Goal: Transaction & Acquisition: Purchase product/service

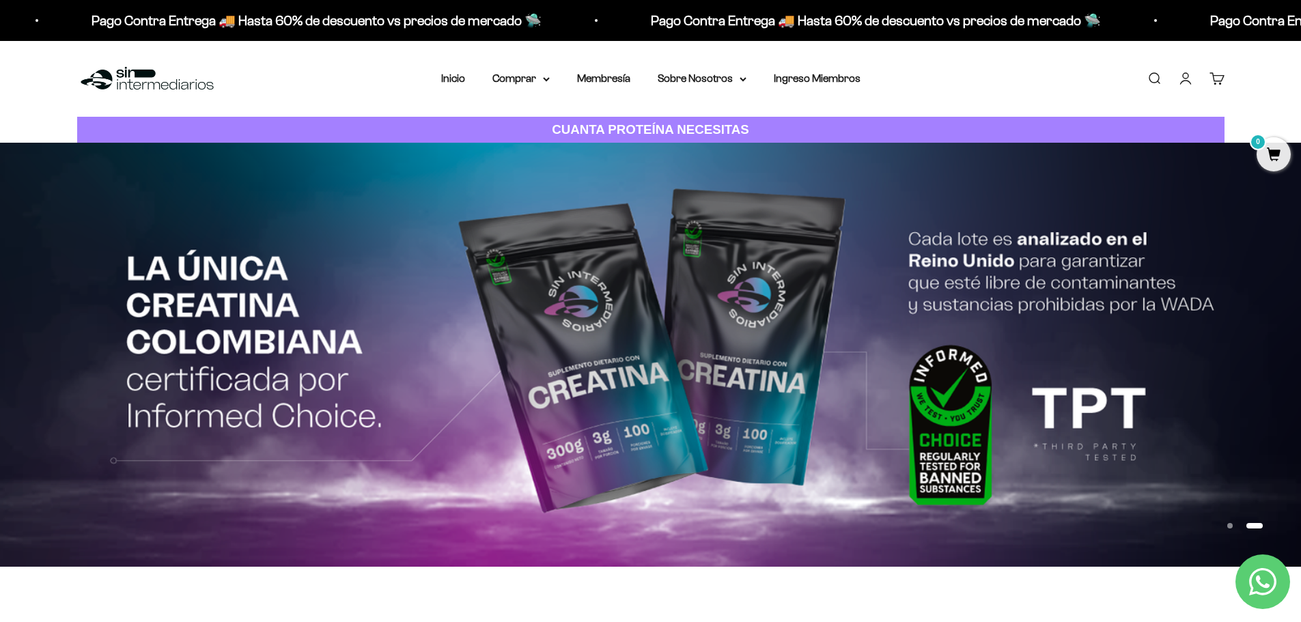
click at [1188, 81] on link "Iniciar sesión" at bounding box center [1185, 78] width 15 height 15
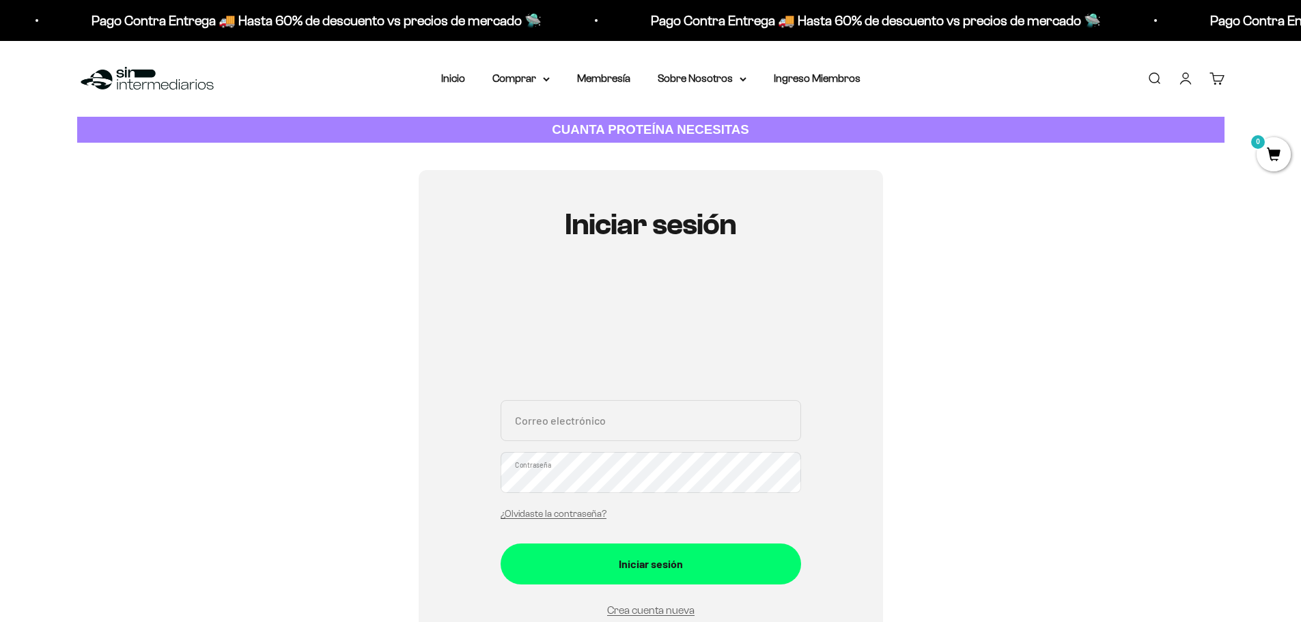
type input "chapu410@gmail.com"
click at [579, 423] on input "chapu410@gmail.com" at bounding box center [651, 420] width 301 height 41
drag, startPoint x: 463, startPoint y: 480, endPoint x: 482, endPoint y: 497, distance: 25.2
click at [463, 480] on div "Iniciar sesión chapu410@gmail.com Correo electrónico Contraseña ¿Olvidaste la c…" at bounding box center [651, 445] width 464 height 550
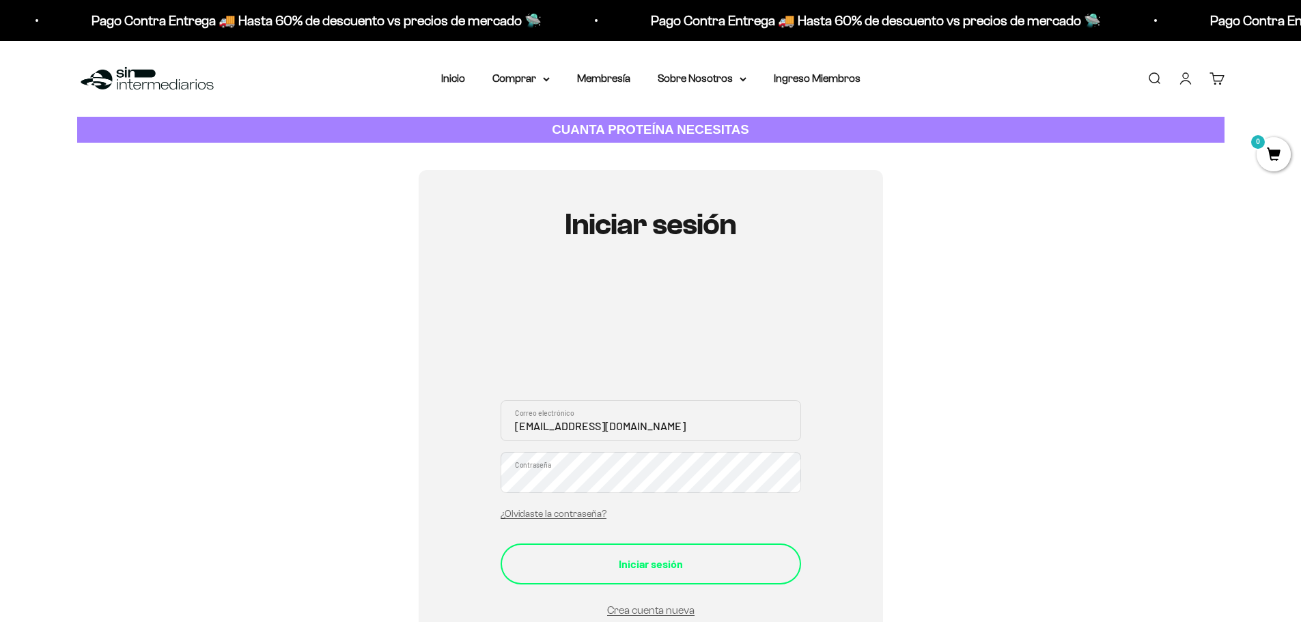
click at [542, 570] on div "Iniciar sesión" at bounding box center [651, 564] width 246 height 18
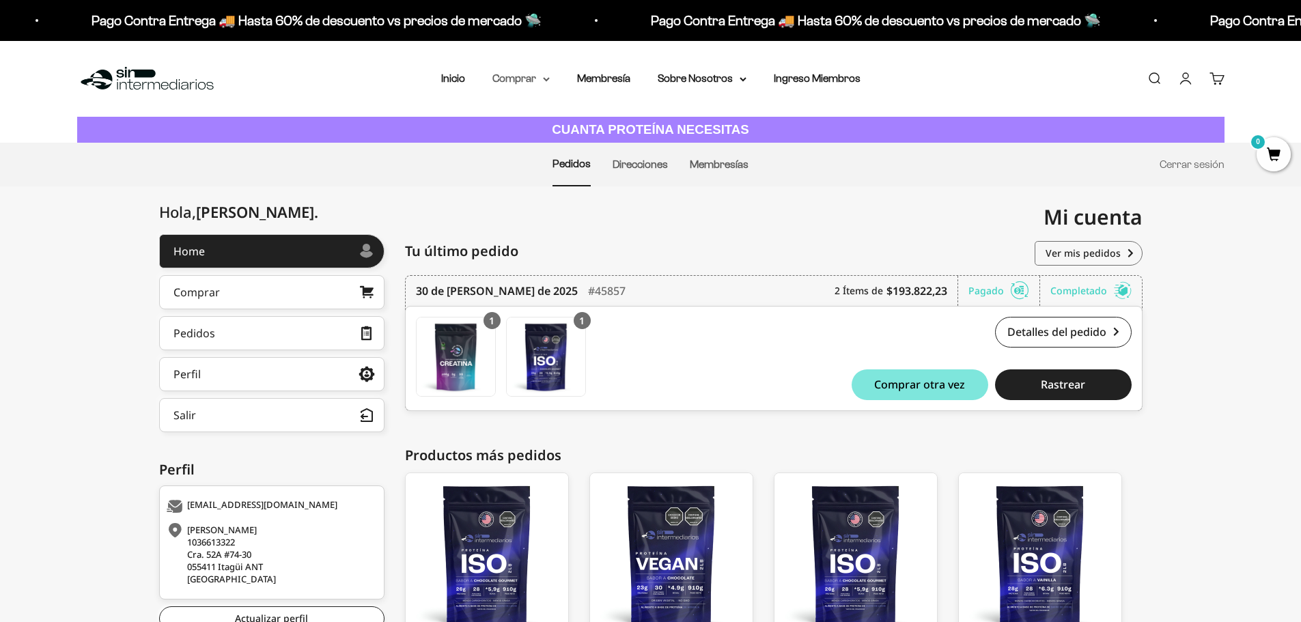
click at [522, 83] on summary "Comprar" at bounding box center [520, 79] width 57 height 18
click at [550, 124] on summary "Proteínas" at bounding box center [557, 122] width 113 height 18
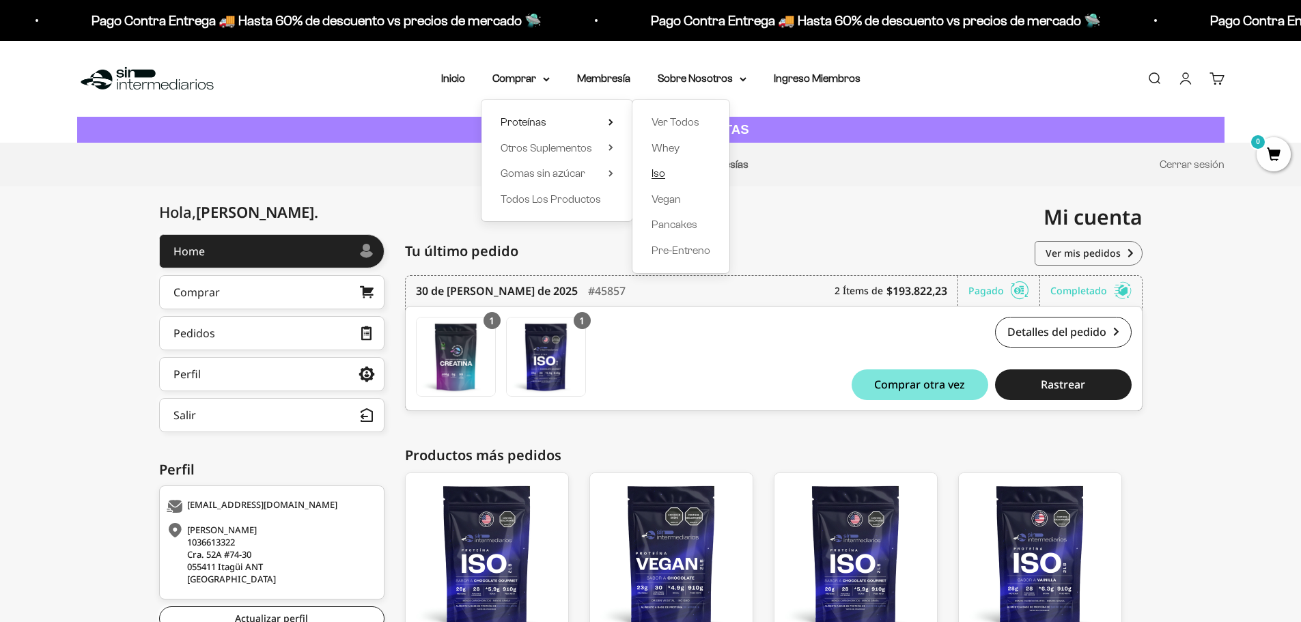
click at [657, 171] on span "Iso" at bounding box center [659, 173] width 14 height 12
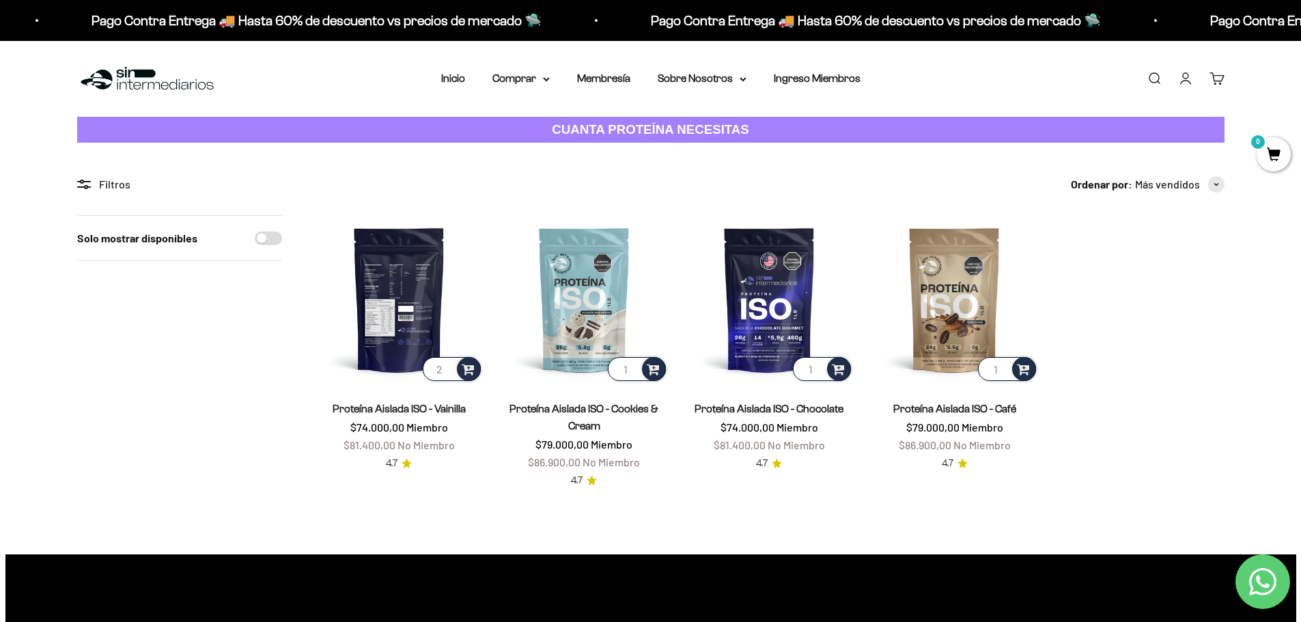
click at [447, 367] on input "2" at bounding box center [452, 369] width 58 height 24
click at [447, 367] on input "3" at bounding box center [452, 369] width 58 height 24
type input "2"
click at [443, 371] on input "2" at bounding box center [452, 369] width 58 height 24
click at [466, 374] on span at bounding box center [468, 369] width 13 height 16
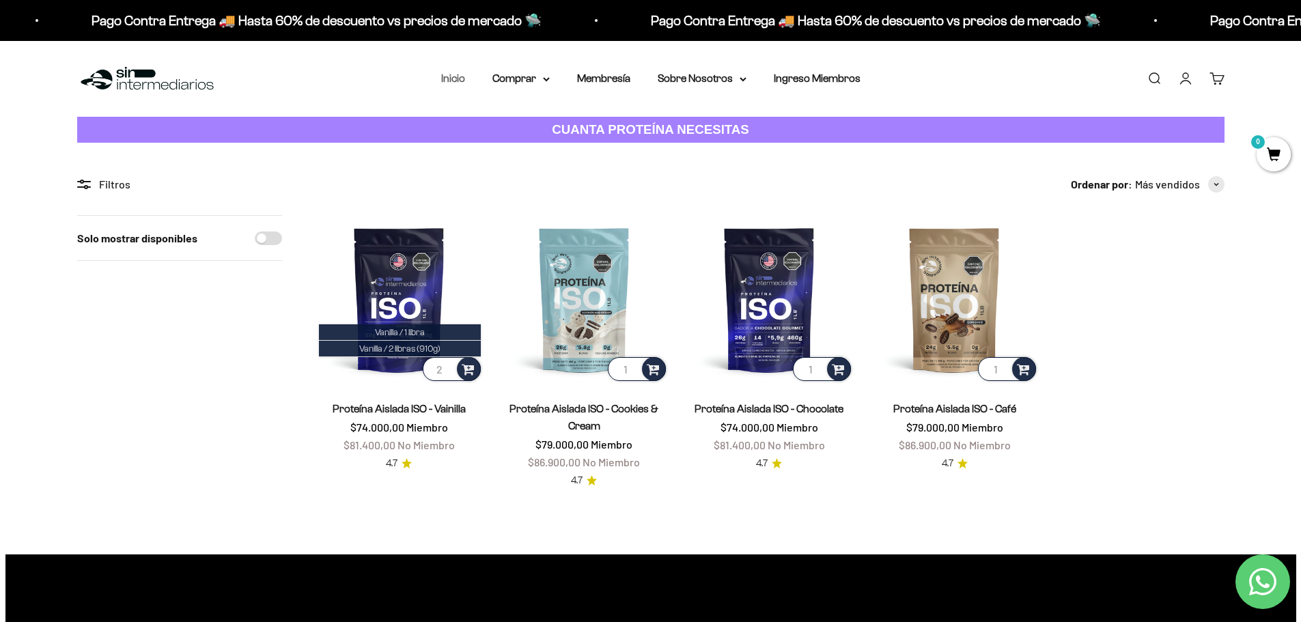
click at [456, 81] on link "Inicio" at bounding box center [453, 78] width 24 height 12
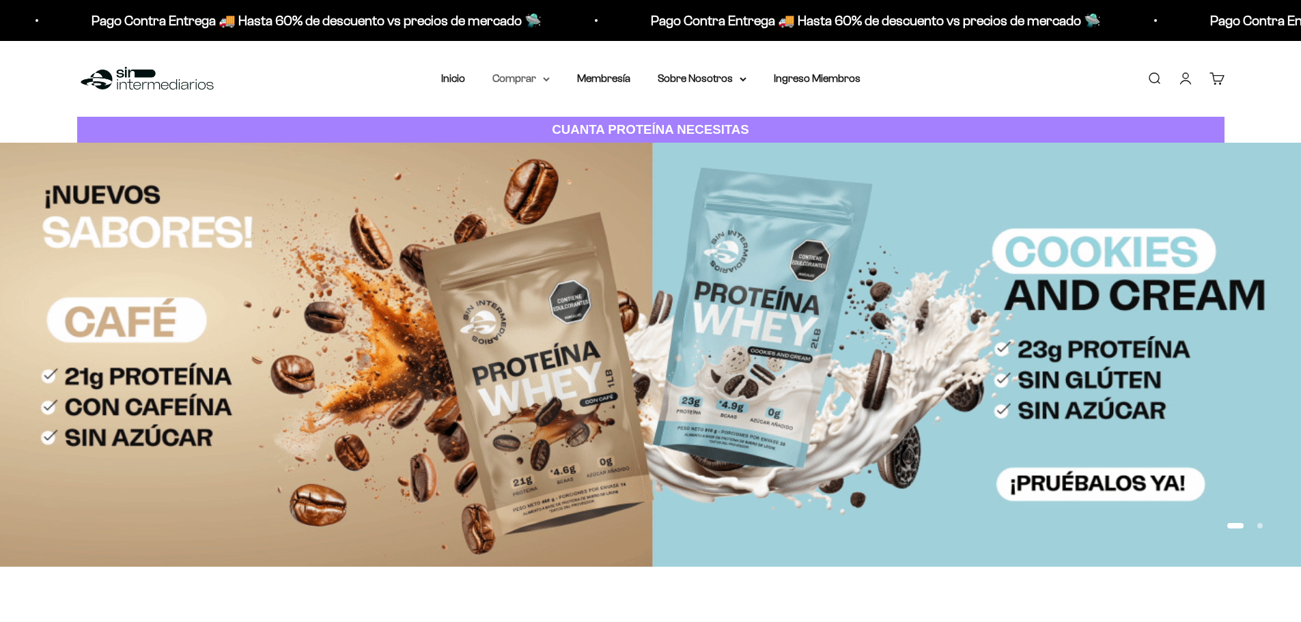
click at [528, 79] on summary "Comprar" at bounding box center [520, 79] width 57 height 18
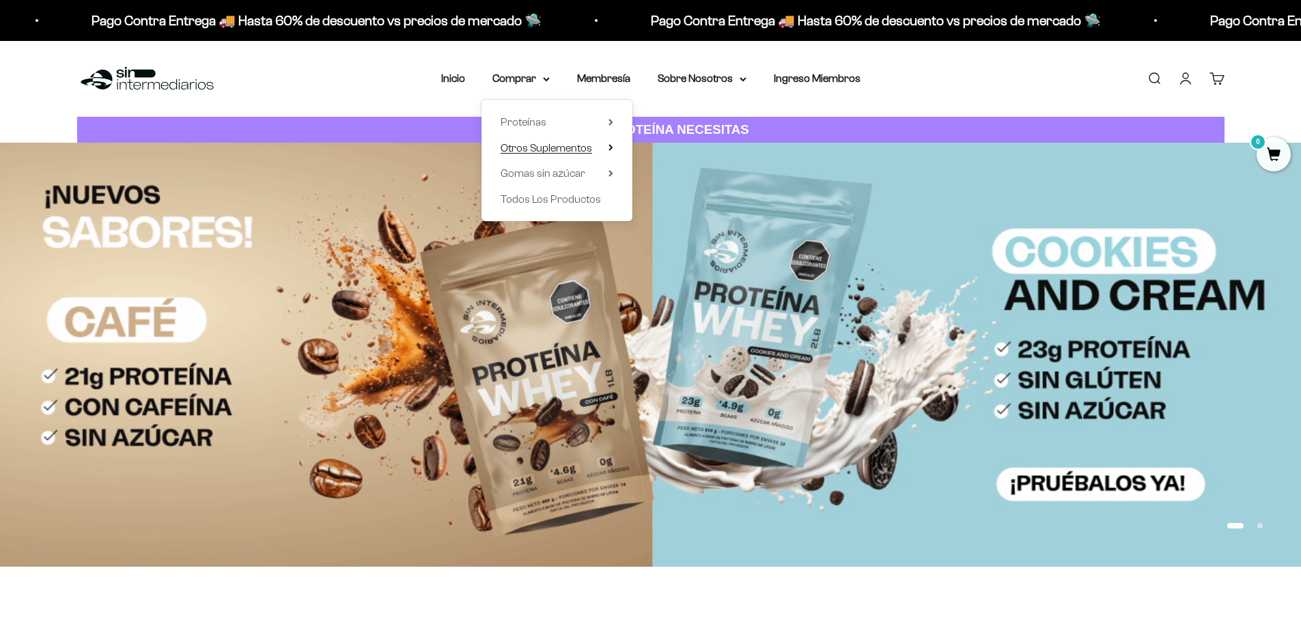
click at [553, 151] on span "Otros Suplementos" at bounding box center [547, 148] width 92 height 12
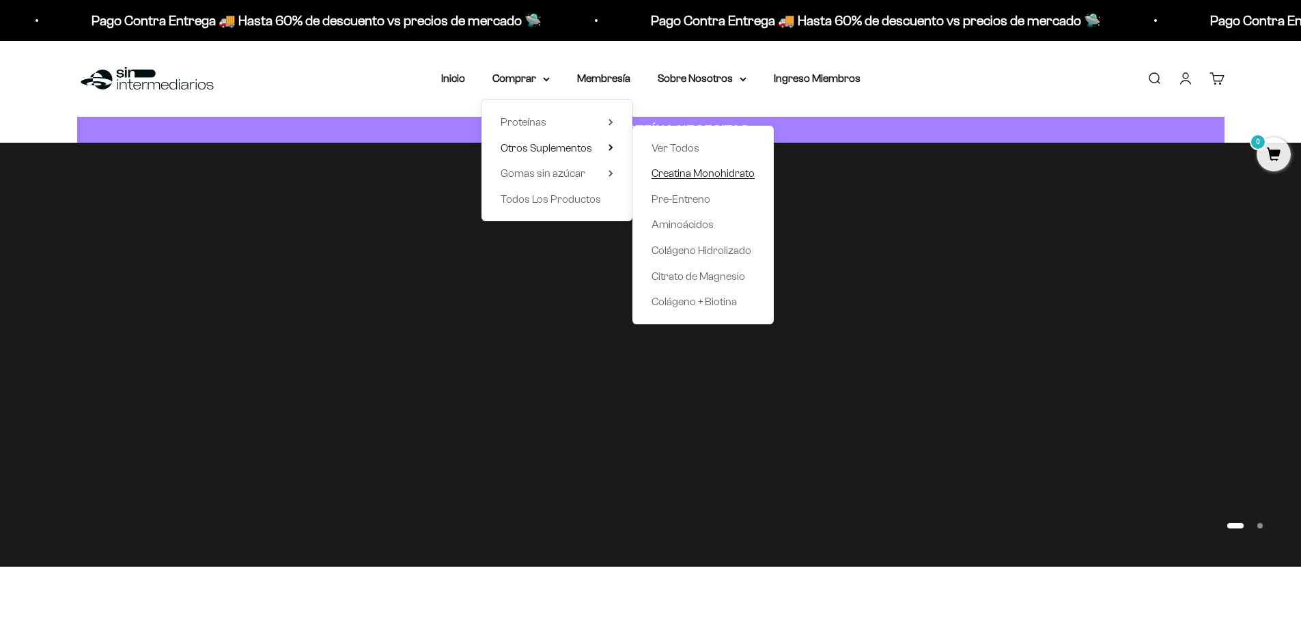
click at [674, 178] on span "Creatina Monohidrato" at bounding box center [703, 173] width 103 height 12
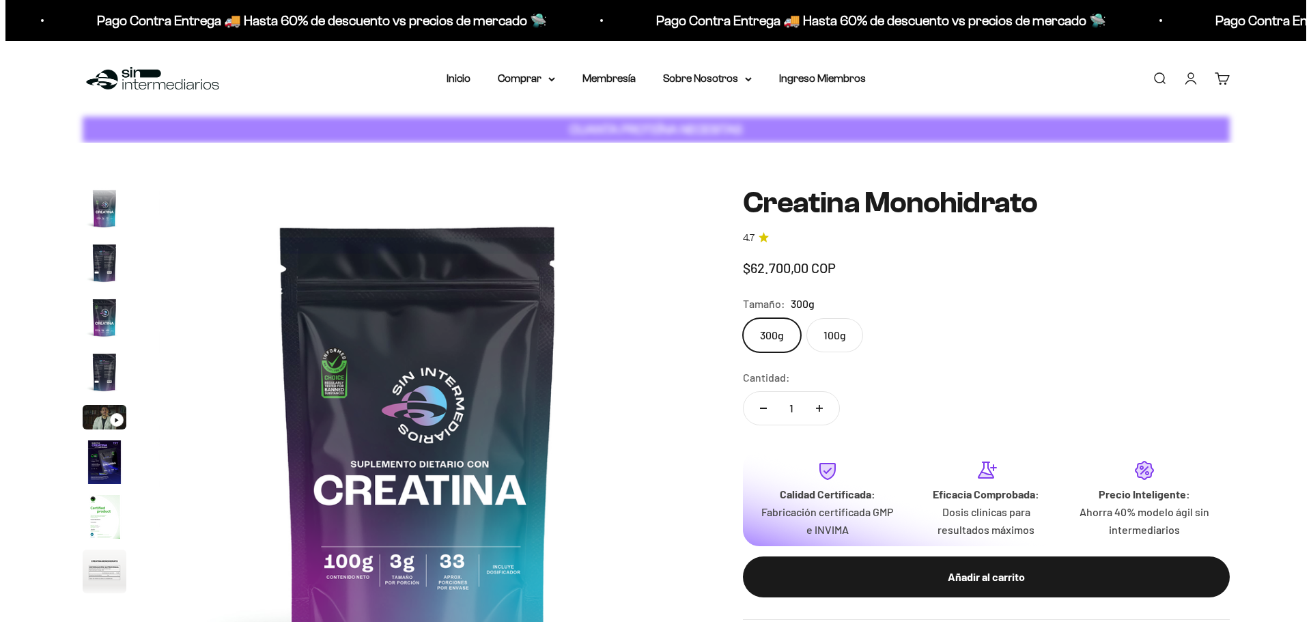
scroll to position [56, 0]
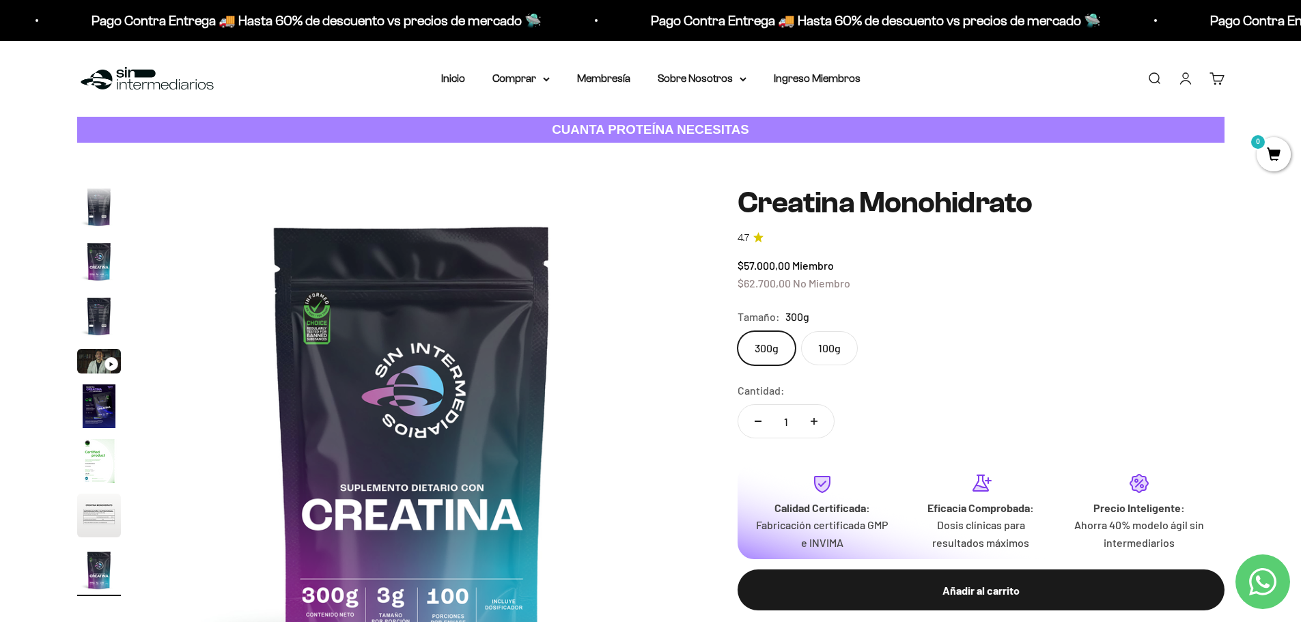
click at [829, 426] on button "Aumentar cantidad" at bounding box center [814, 421] width 40 height 33
click at [757, 415] on button "Reducir cantidad" at bounding box center [758, 421] width 40 height 33
type input "1"
click at [955, 597] on div "Añadir al carrito" at bounding box center [981, 591] width 432 height 18
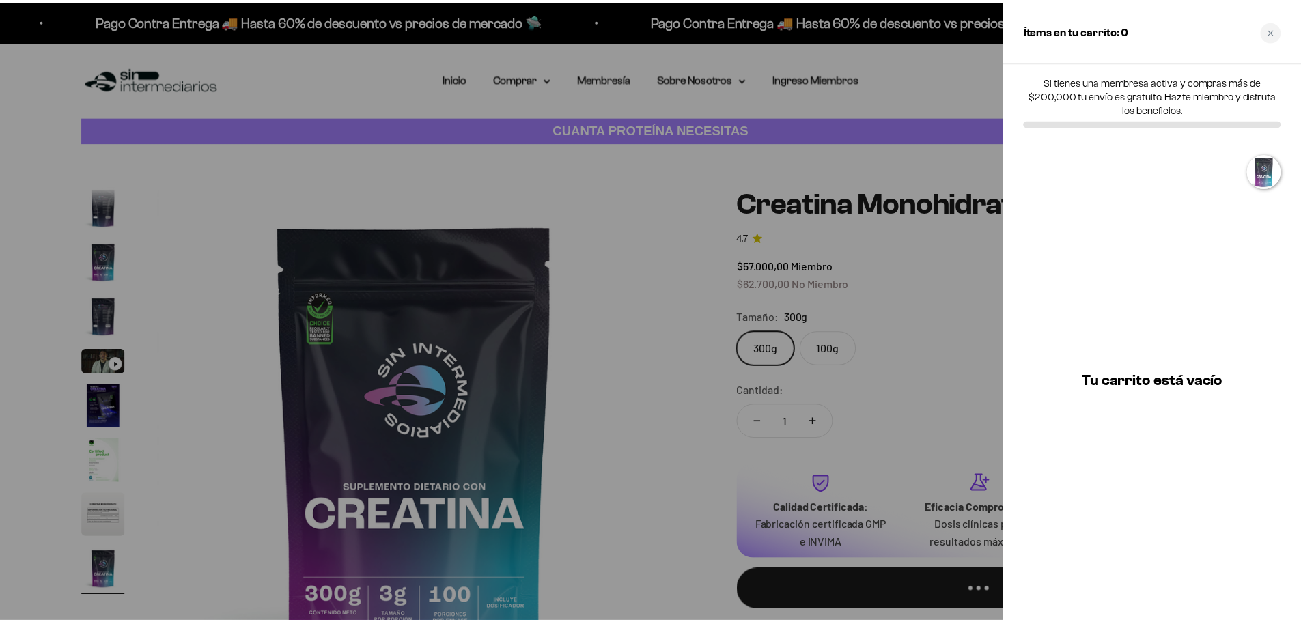
scroll to position [0, 0]
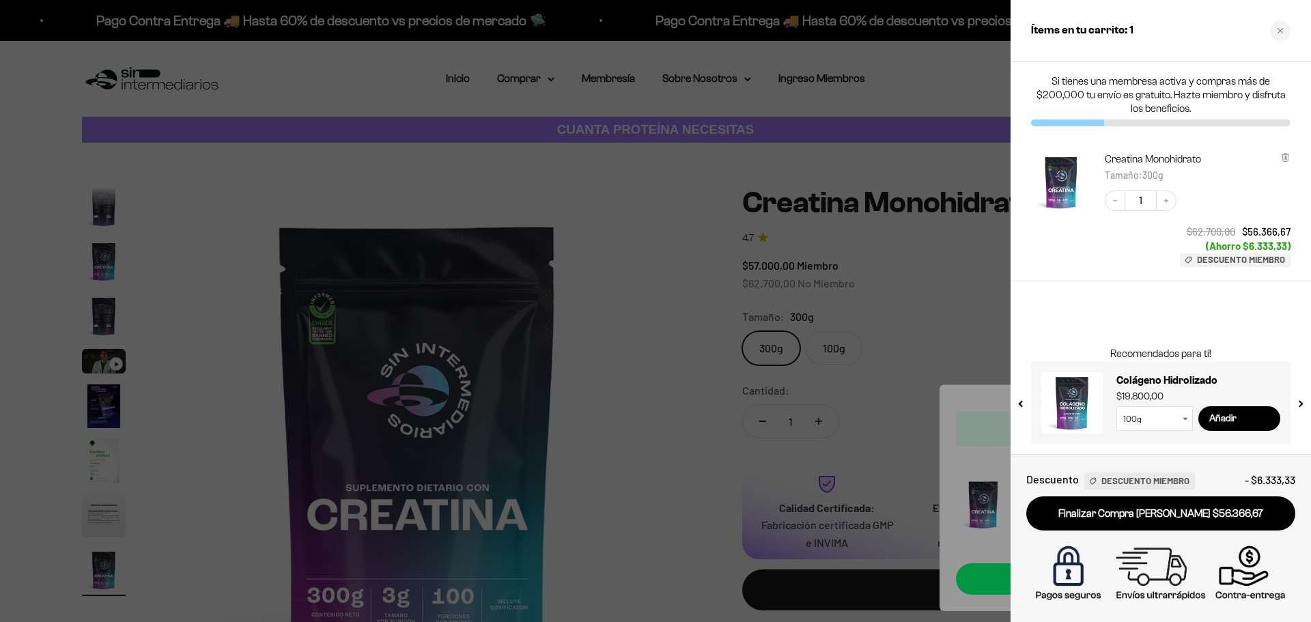
click at [834, 417] on div at bounding box center [655, 311] width 1311 height 622
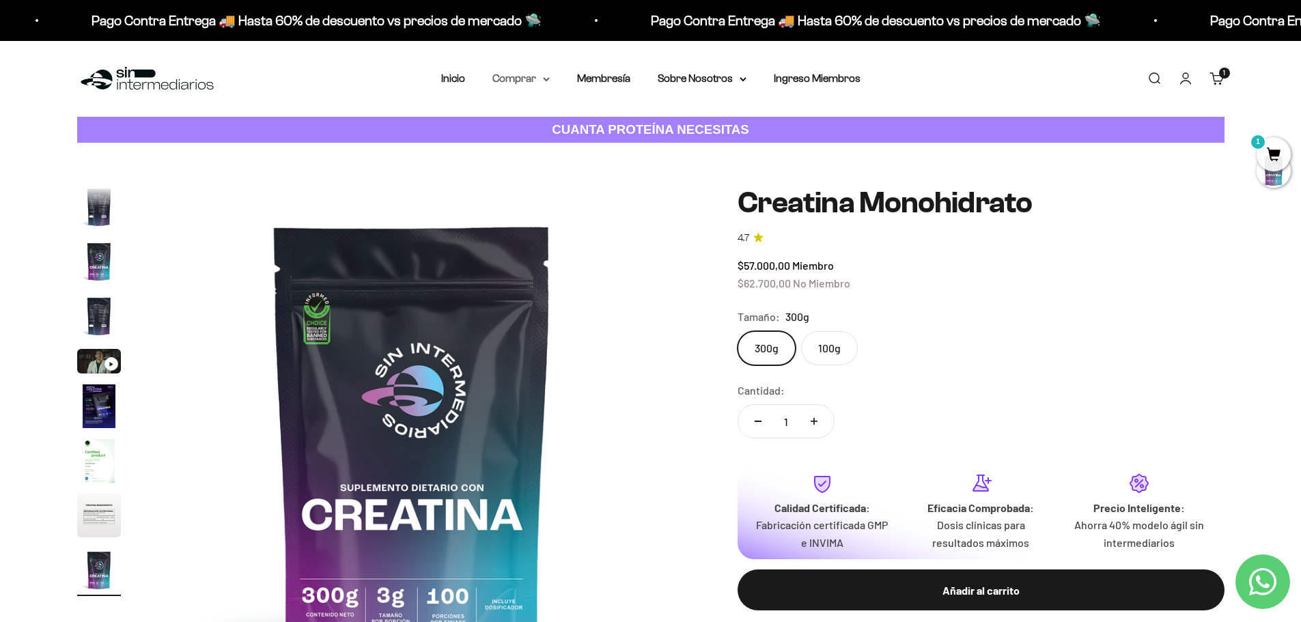
click at [530, 79] on summary "Comprar" at bounding box center [520, 79] width 57 height 18
click at [553, 126] on summary "Proteínas" at bounding box center [557, 122] width 113 height 18
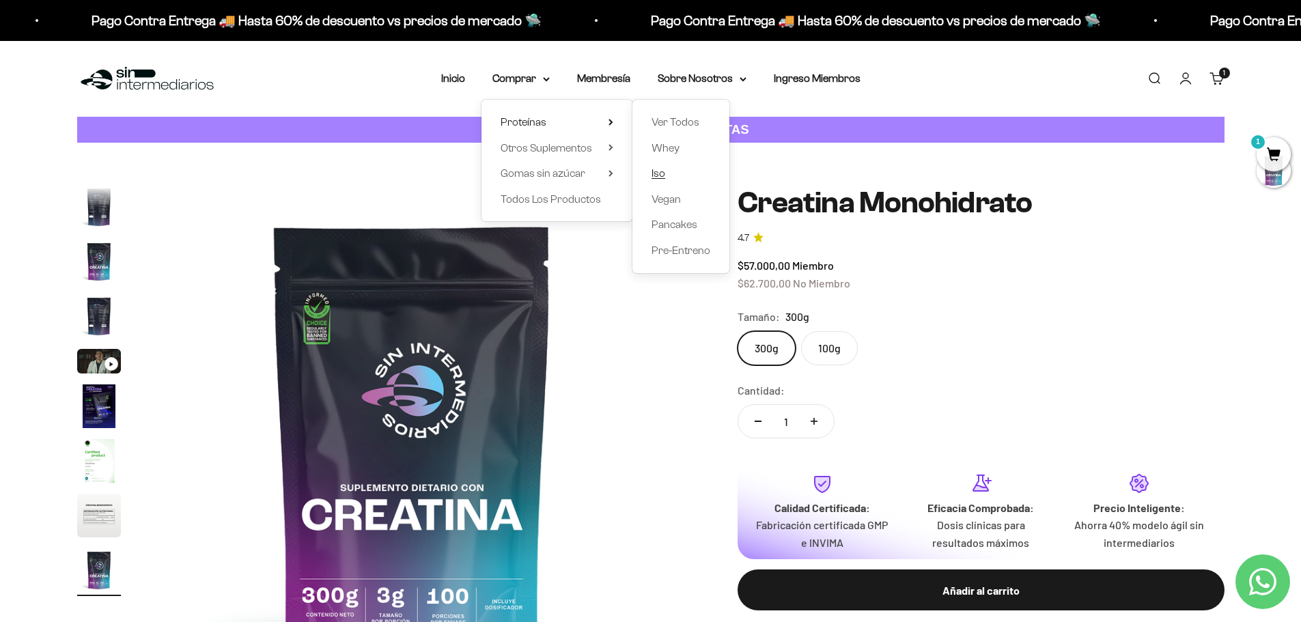
click at [658, 173] on span "Iso" at bounding box center [659, 173] width 14 height 12
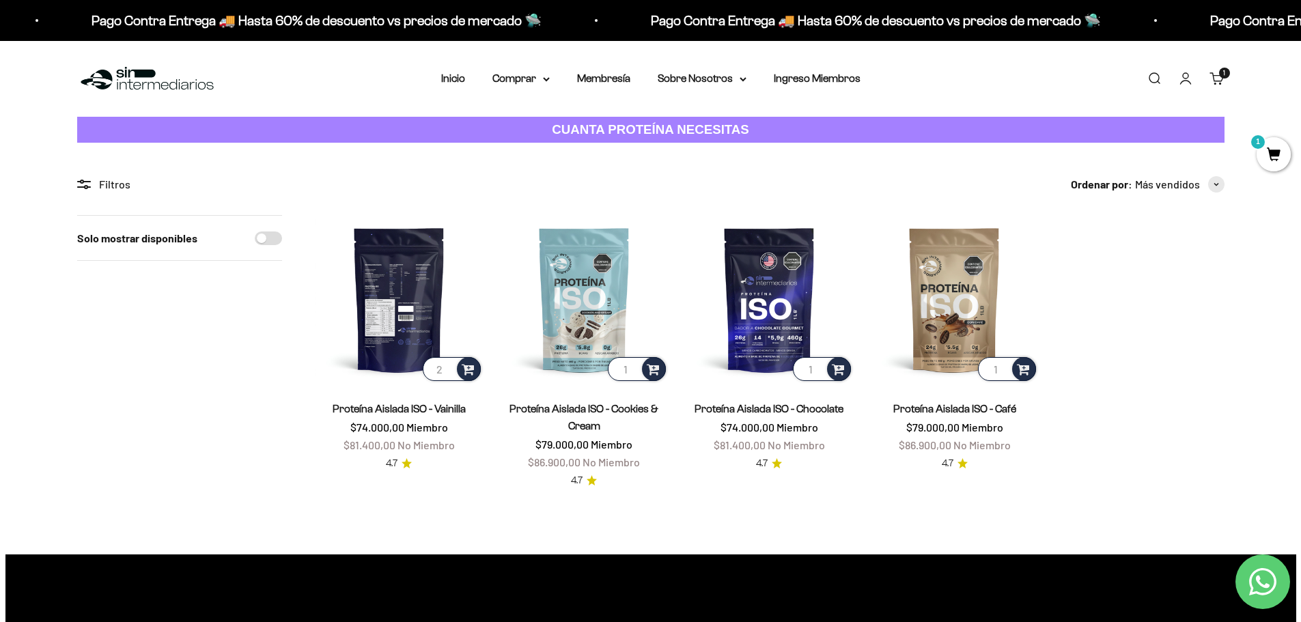
type input "2"
click at [445, 366] on input "2" at bounding box center [452, 369] width 58 height 24
click at [467, 367] on span at bounding box center [468, 369] width 13 height 16
click at [391, 350] on span "Vanilla / 2 libras (910g)" at bounding box center [399, 349] width 81 height 10
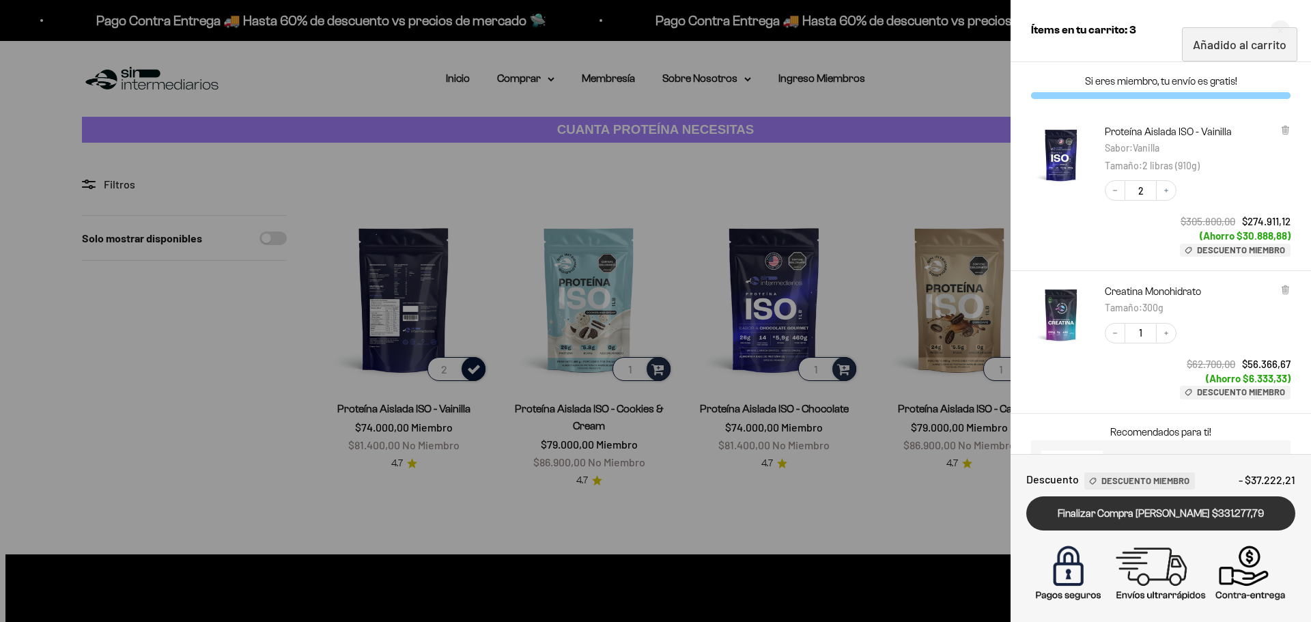
click at [1152, 515] on link "Finalizar Compra [PERSON_NAME] $331.277,79" at bounding box center [1161, 514] width 269 height 35
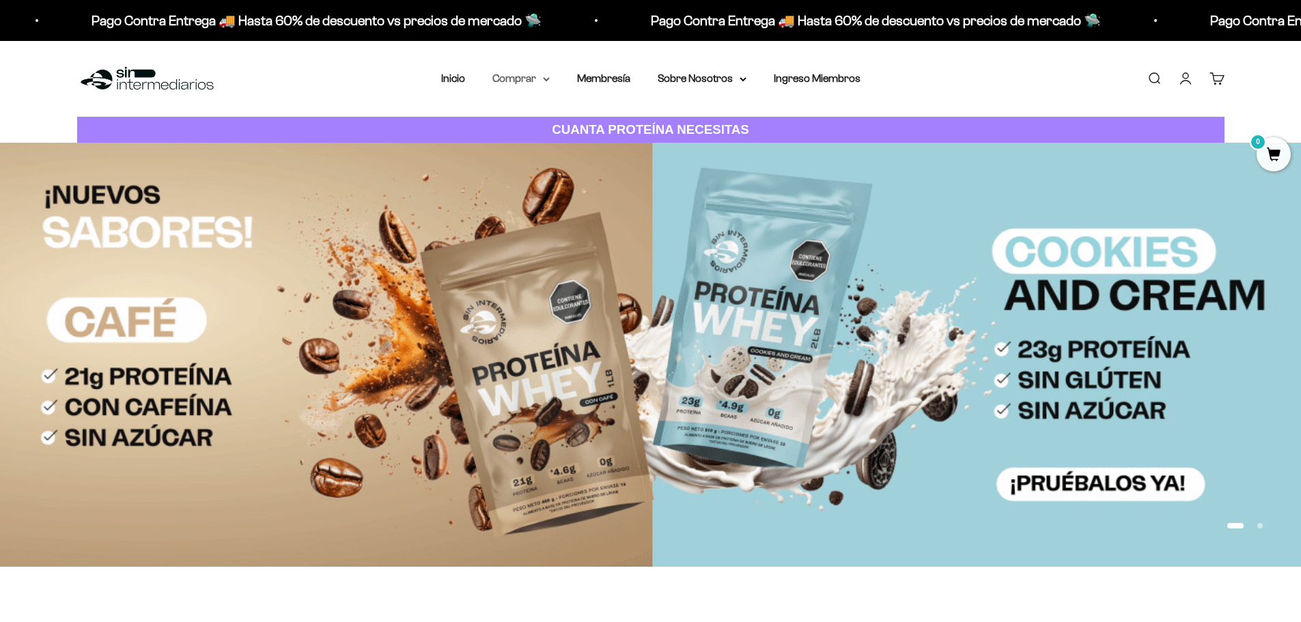
click at [520, 85] on summary "Comprar" at bounding box center [520, 79] width 57 height 18
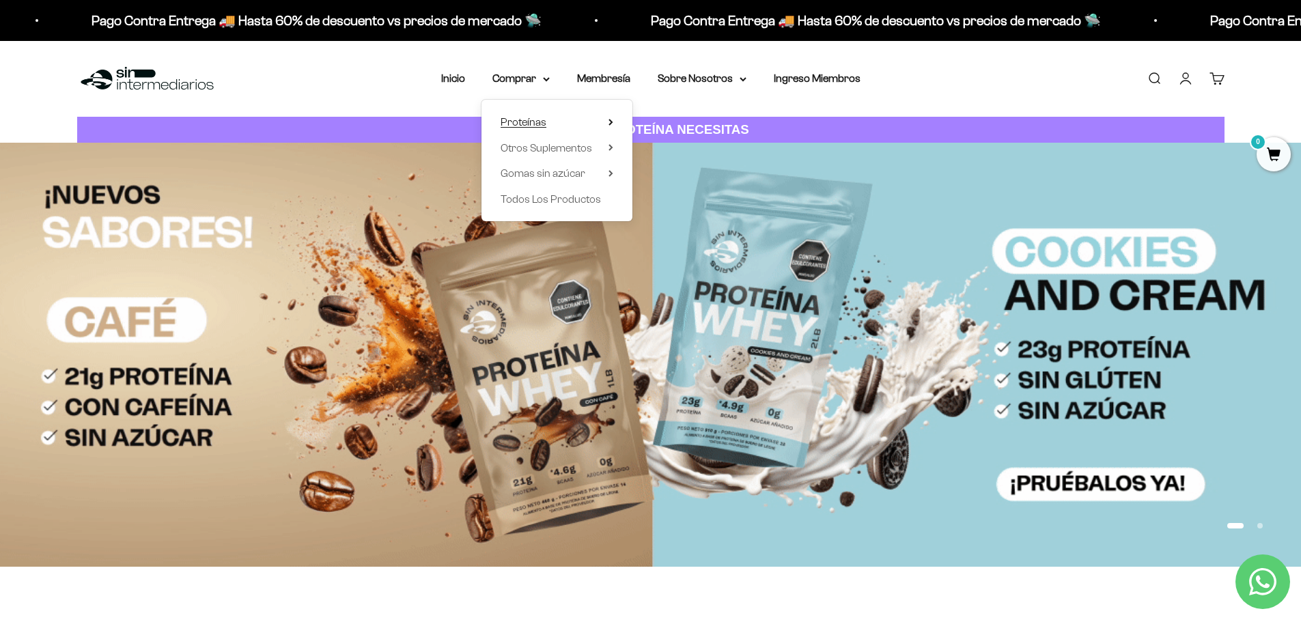
click at [555, 125] on summary "Proteínas" at bounding box center [557, 122] width 113 height 18
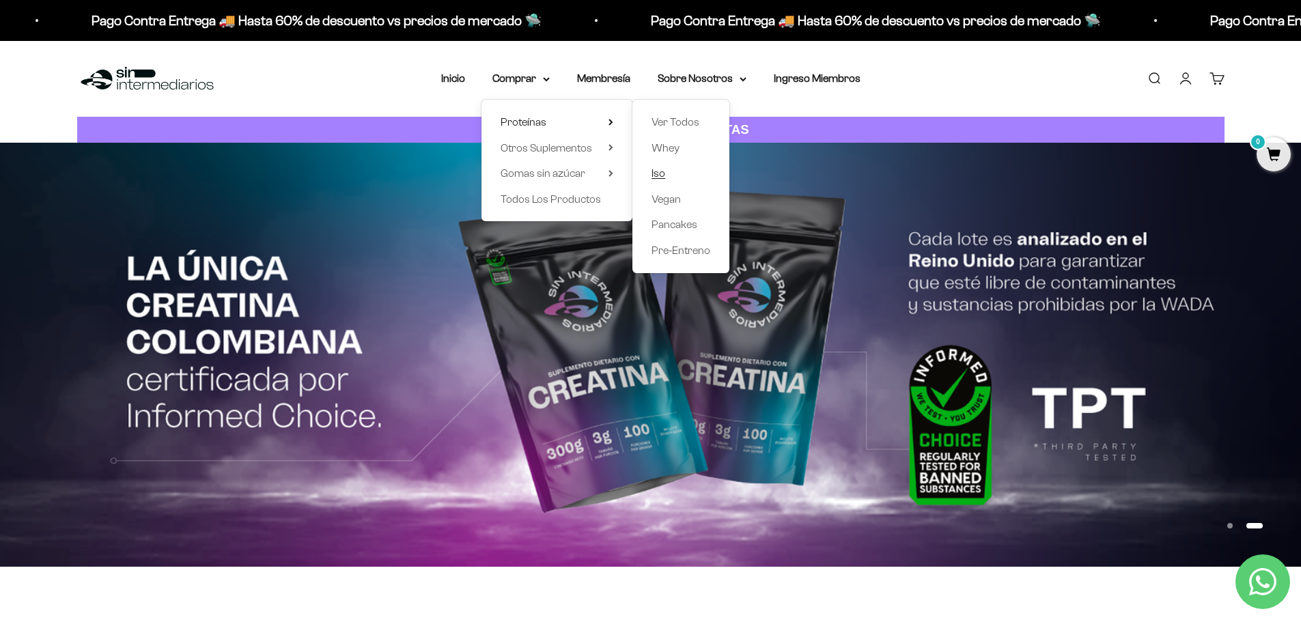
click at [660, 171] on span "Iso" at bounding box center [659, 173] width 14 height 12
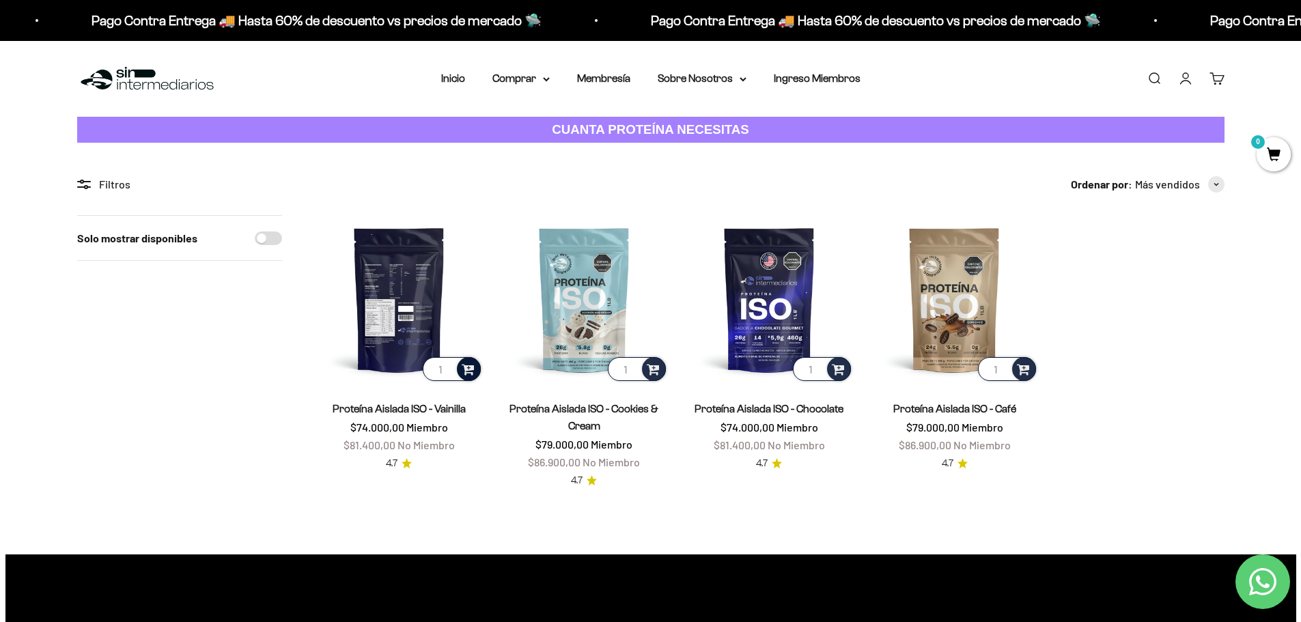
click at [466, 369] on span at bounding box center [468, 369] width 13 height 16
click at [403, 348] on span "Vanilla / 2 libras (910g)" at bounding box center [399, 349] width 81 height 10
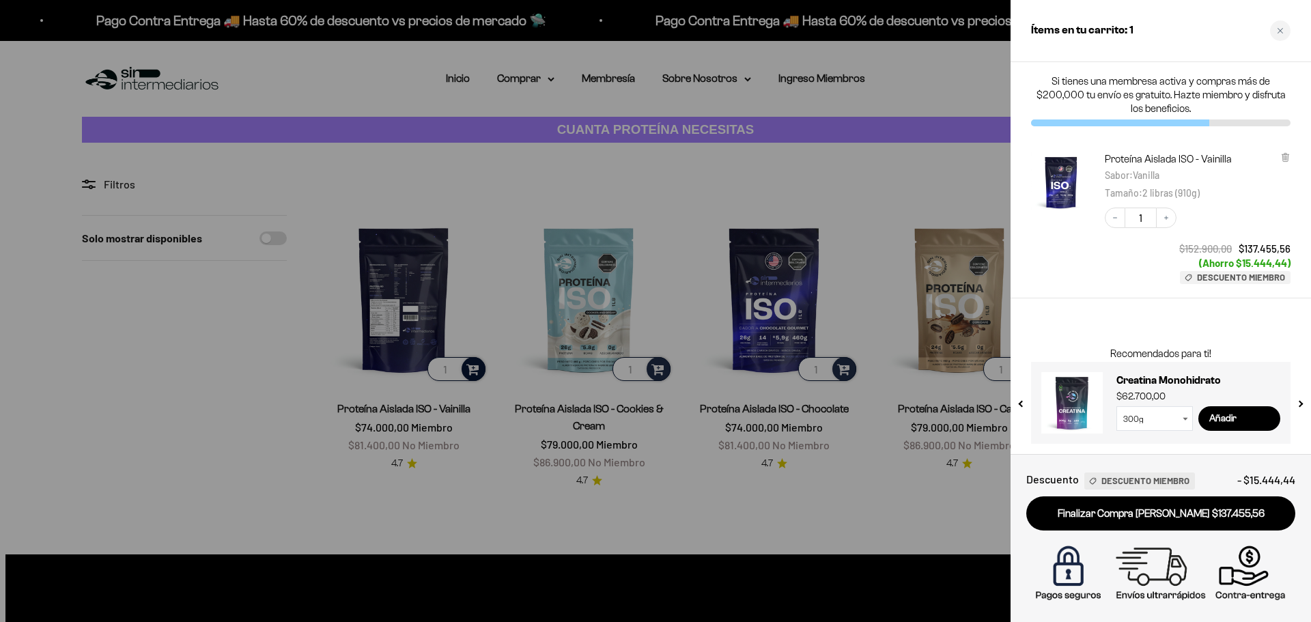
drag, startPoint x: 594, startPoint y: 171, endPoint x: 564, endPoint y: 130, distance: 50.3
click at [594, 171] on div at bounding box center [655, 311] width 1311 height 622
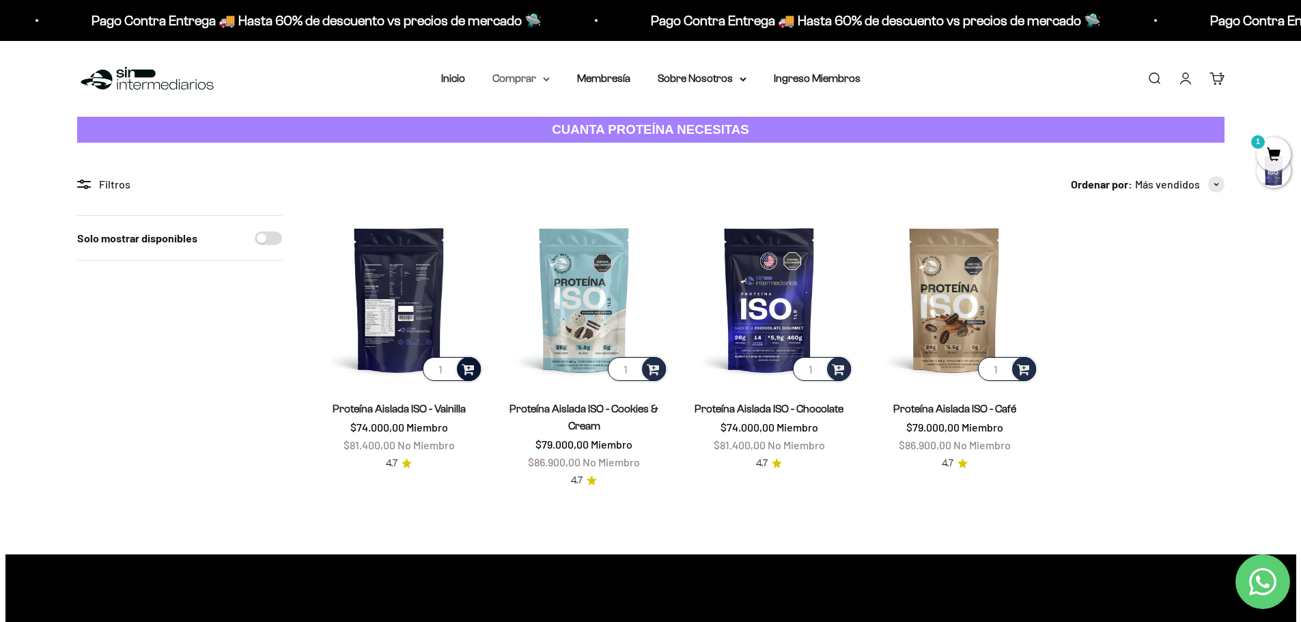
click at [542, 83] on summary "Comprar" at bounding box center [520, 79] width 57 height 18
click at [555, 123] on summary "Proteínas" at bounding box center [557, 122] width 113 height 18
click at [551, 144] on span "Otros Suplementos" at bounding box center [547, 148] width 92 height 12
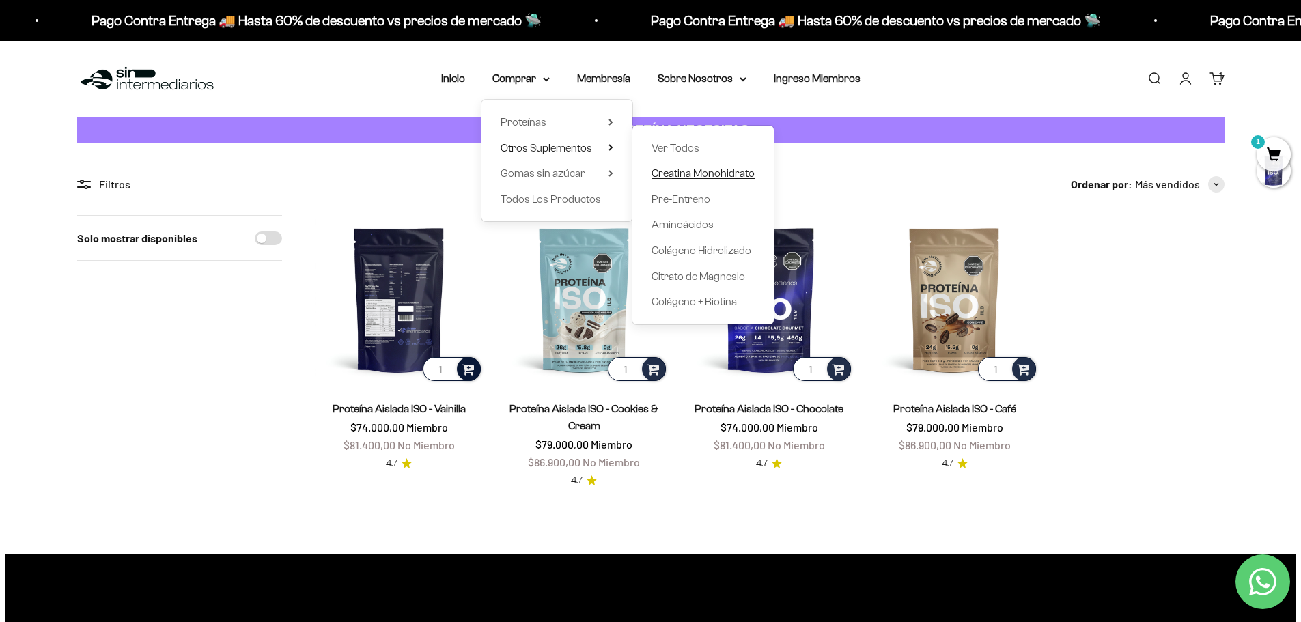
click at [673, 171] on span "Creatina Monohidrato" at bounding box center [703, 173] width 103 height 12
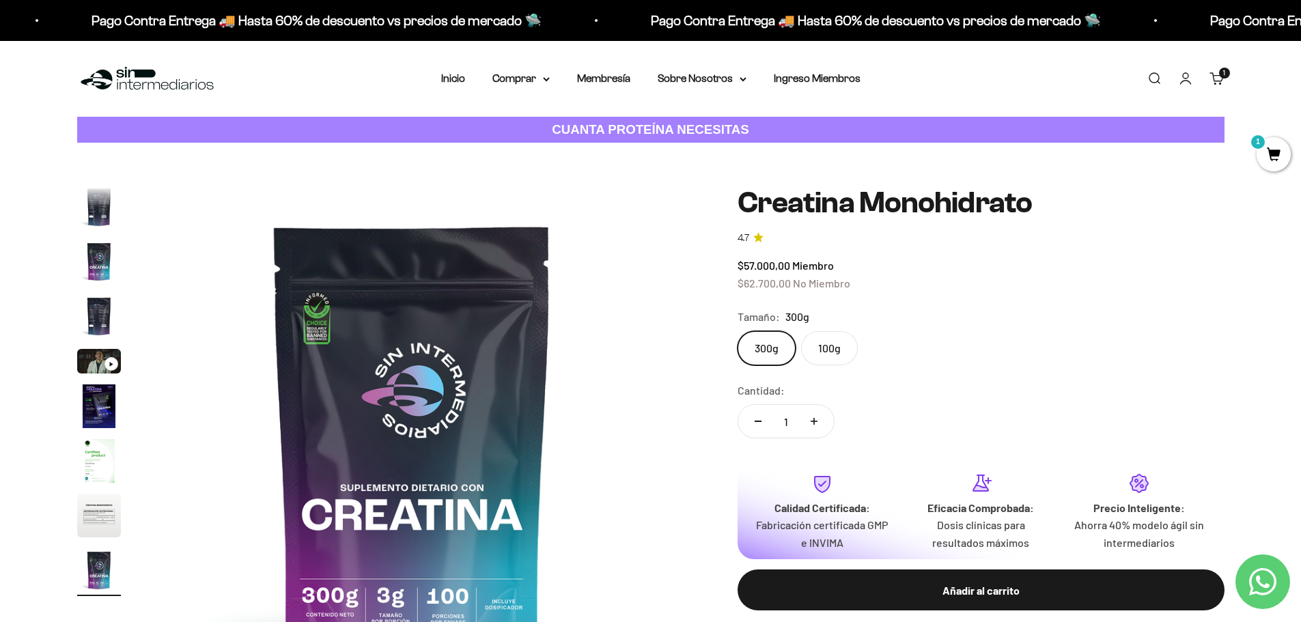
click at [890, 590] on div "Añadir al carrito" at bounding box center [981, 591] width 432 height 18
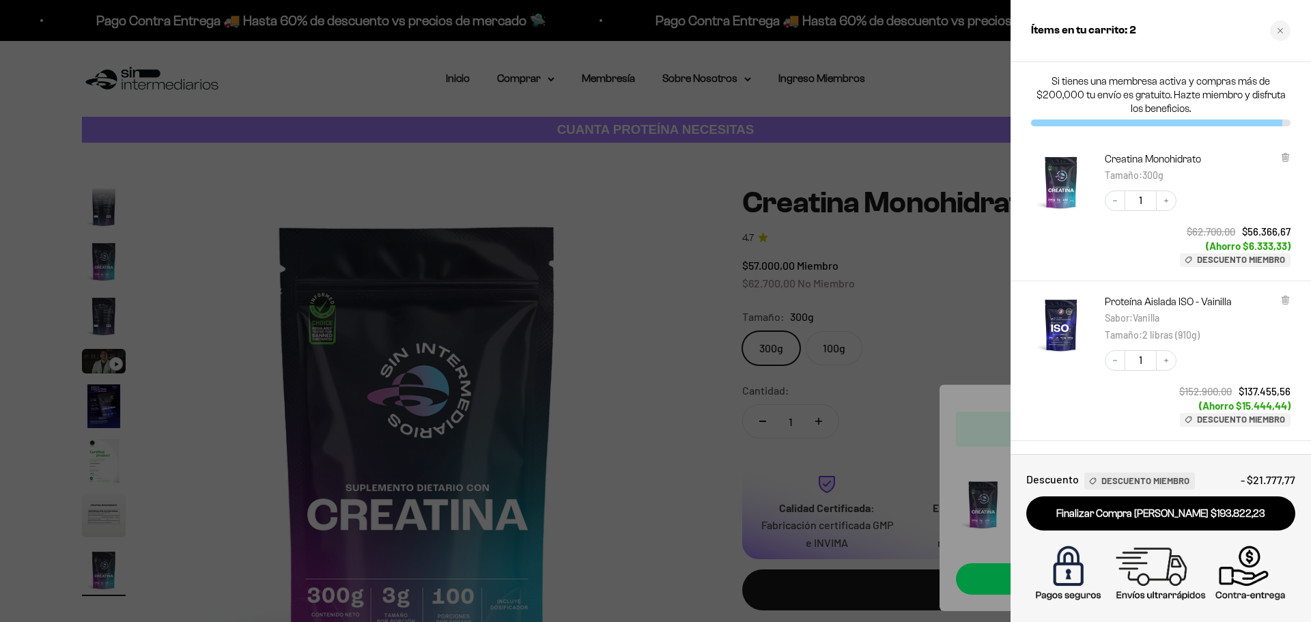
click at [932, 333] on div at bounding box center [655, 311] width 1311 height 622
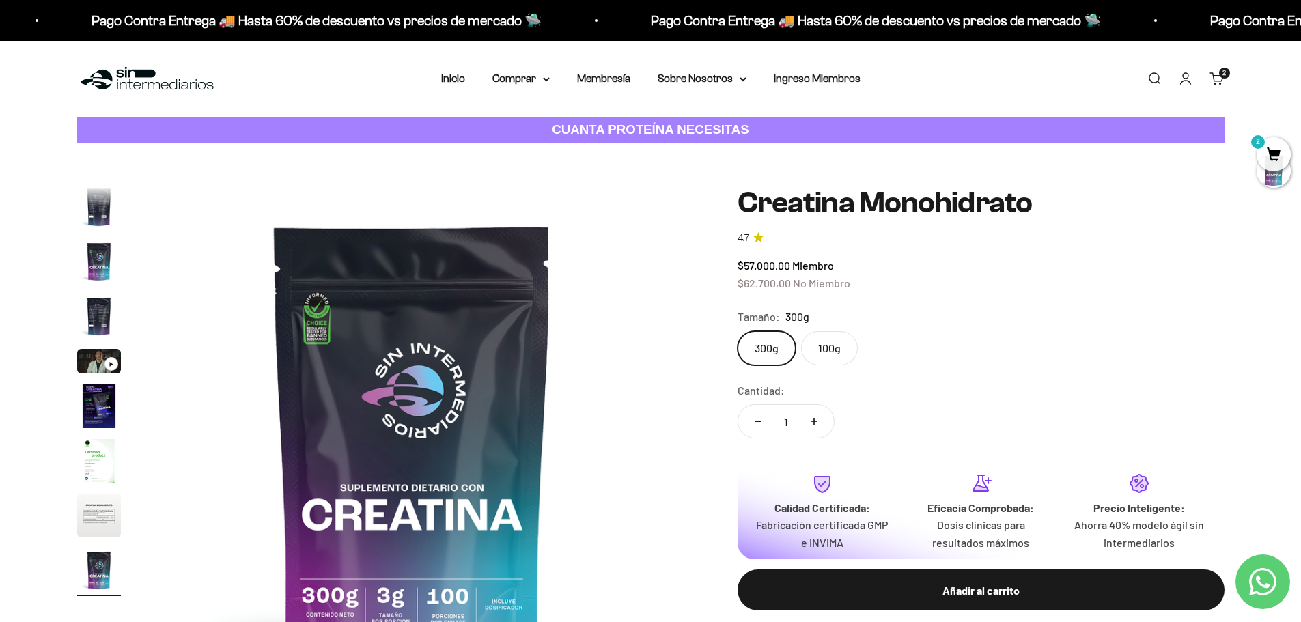
click at [1275, 150] on span "2" at bounding box center [1274, 154] width 34 height 34
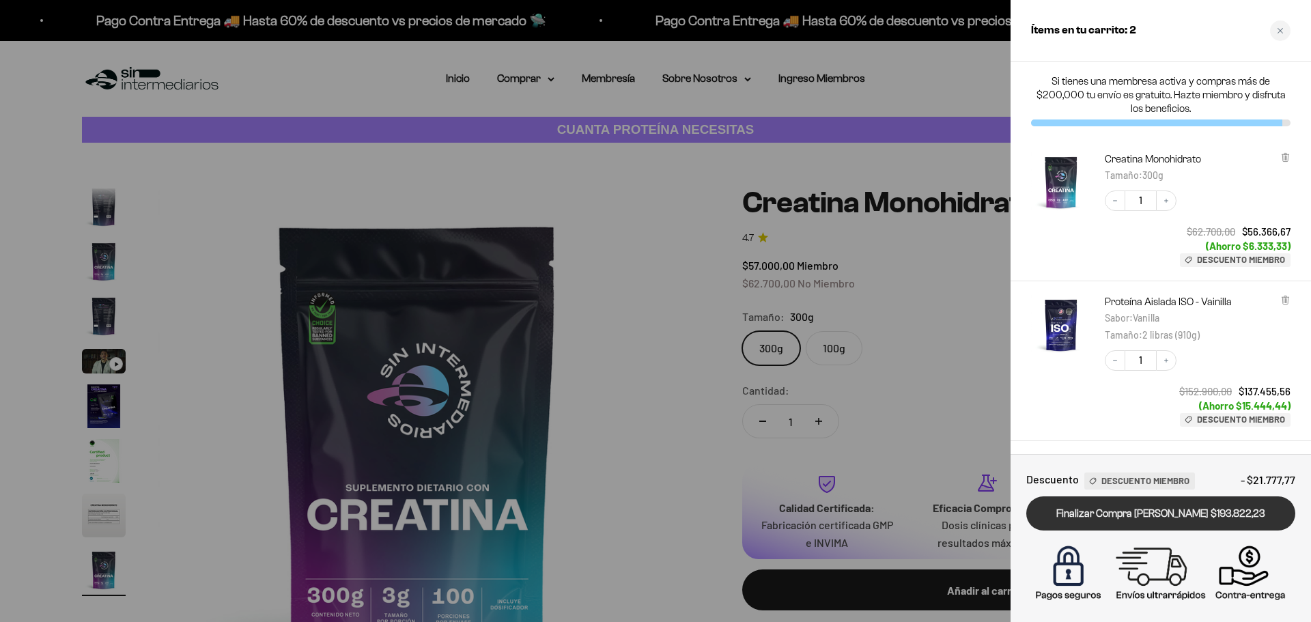
click at [1130, 518] on link "Finalizar Compra [PERSON_NAME] $193.822,23" at bounding box center [1161, 514] width 269 height 35
